Goal: Transaction & Acquisition: Subscribe to service/newsletter

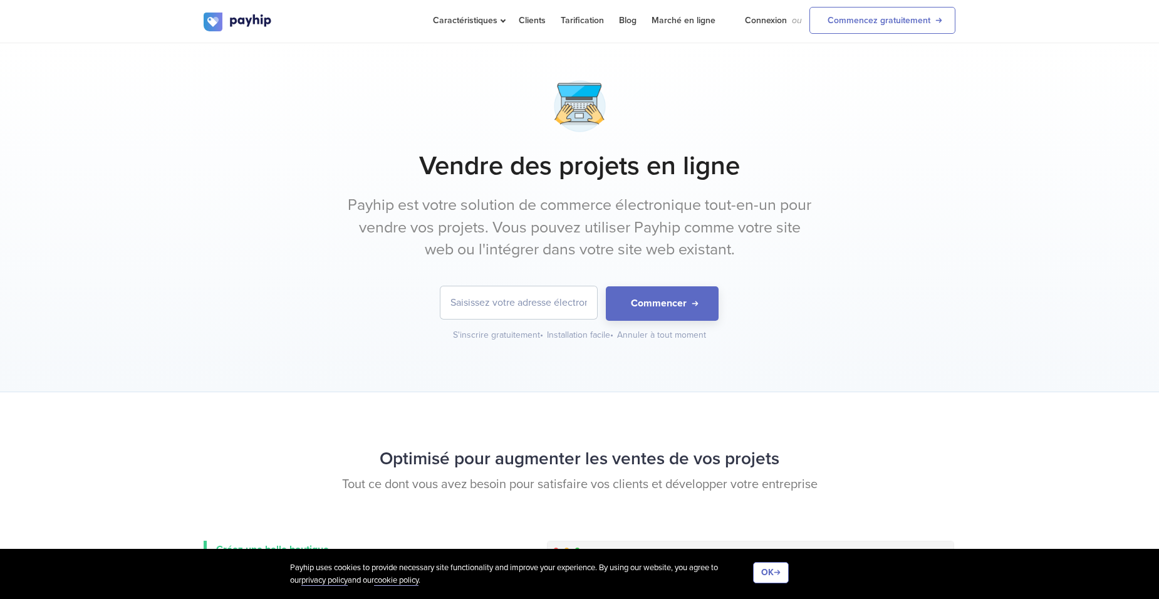
click at [530, 299] on input "email" at bounding box center [519, 302] width 157 height 33
type input "clotilde.camille23@gmail.com"
click at [656, 300] on button "Commencer" at bounding box center [662, 303] width 113 height 34
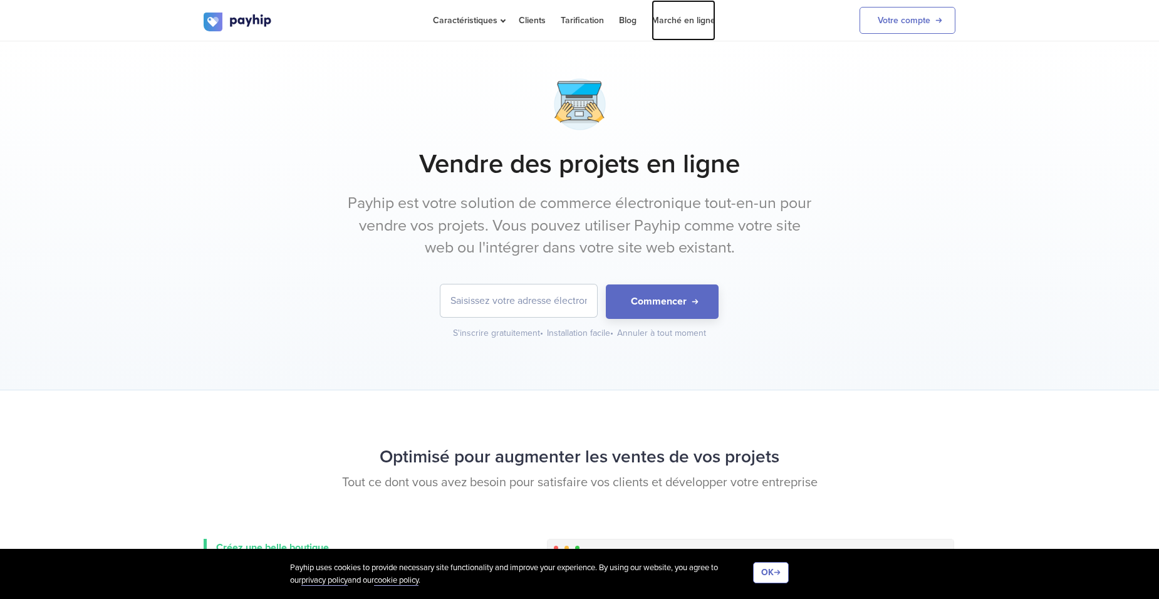
click at [682, 26] on link "Marché en ligne" at bounding box center [684, 20] width 64 height 41
